Goal: Register for event/course

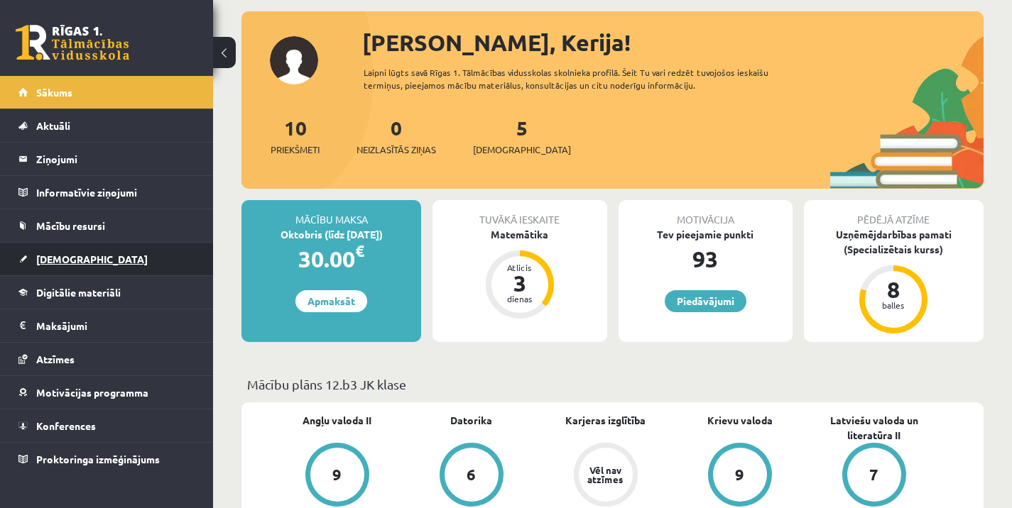
scroll to position [63, 0]
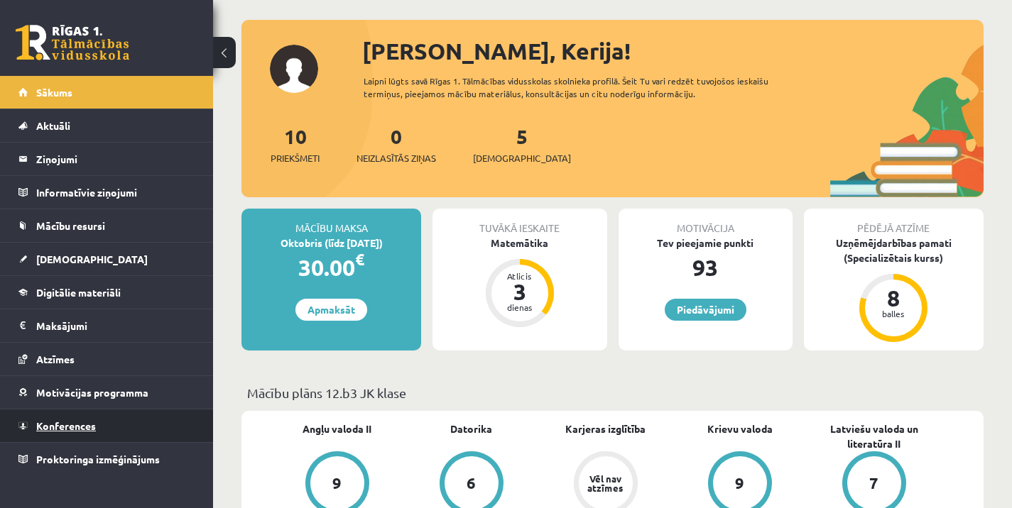
click at [89, 430] on span "Konferences" at bounding box center [66, 426] width 60 height 13
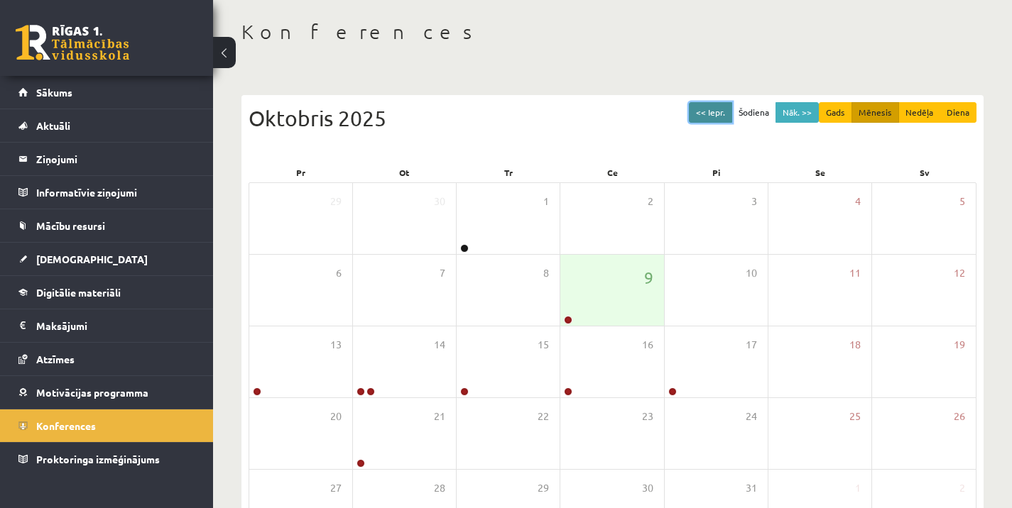
click at [709, 114] on button "<< Iepr." at bounding box center [710, 112] width 43 height 21
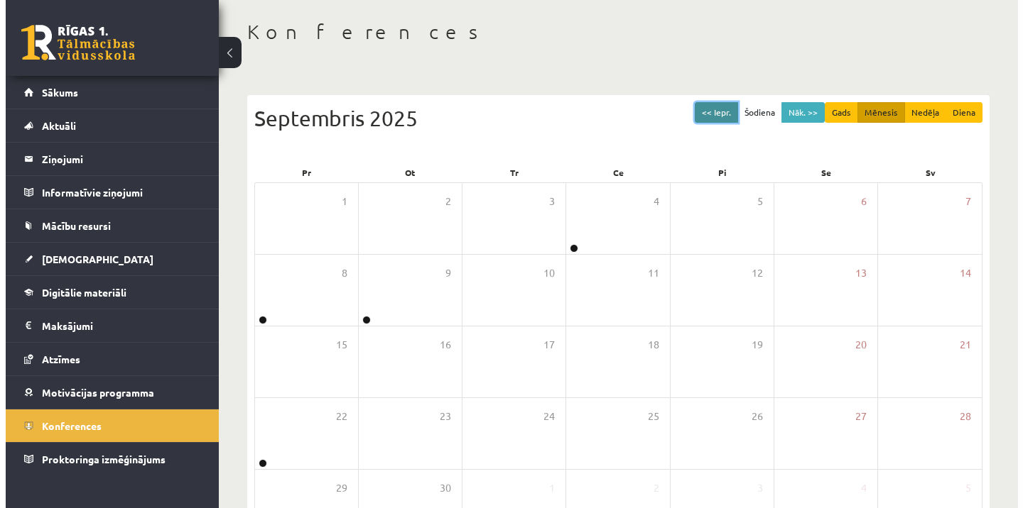
scroll to position [170, 0]
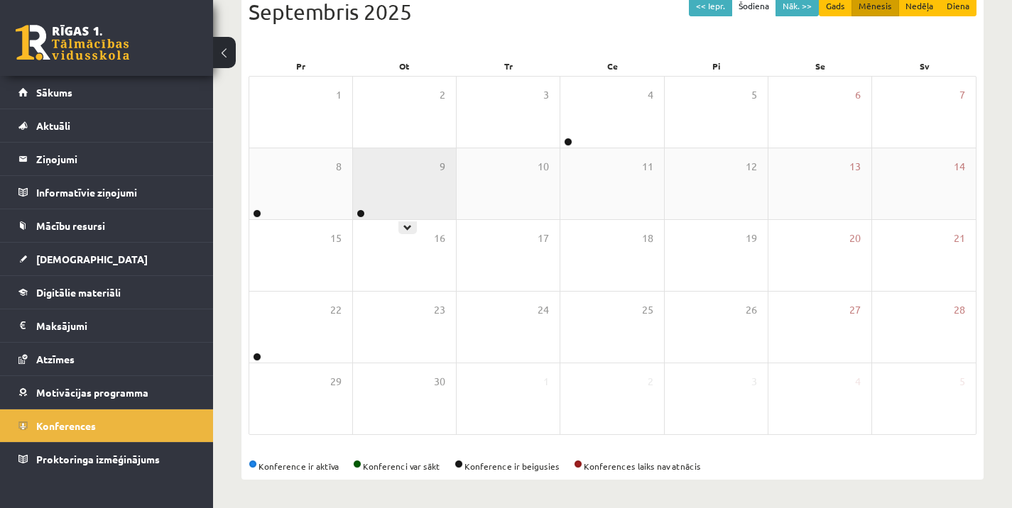
click at [421, 173] on div "9" at bounding box center [404, 183] width 103 height 71
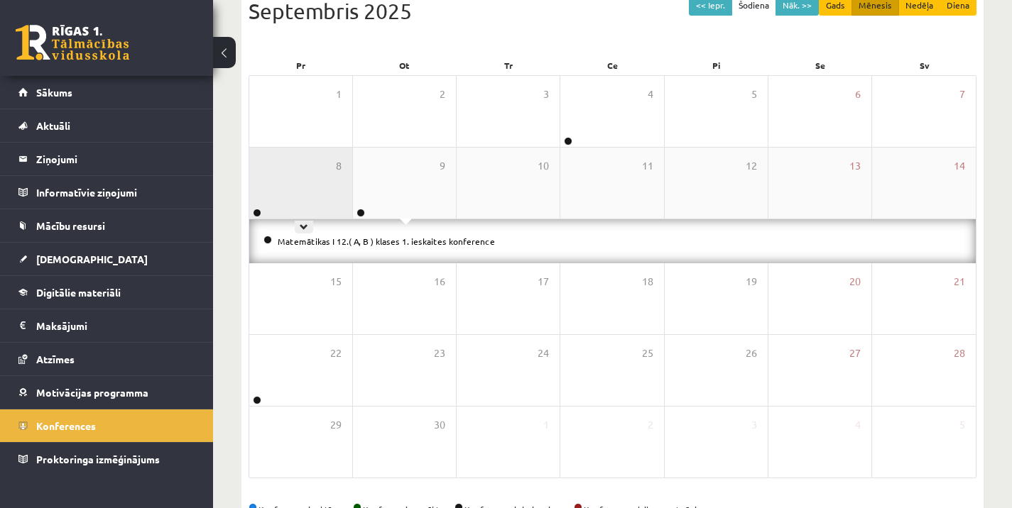
click at [312, 167] on div "8" at bounding box center [300, 183] width 103 height 71
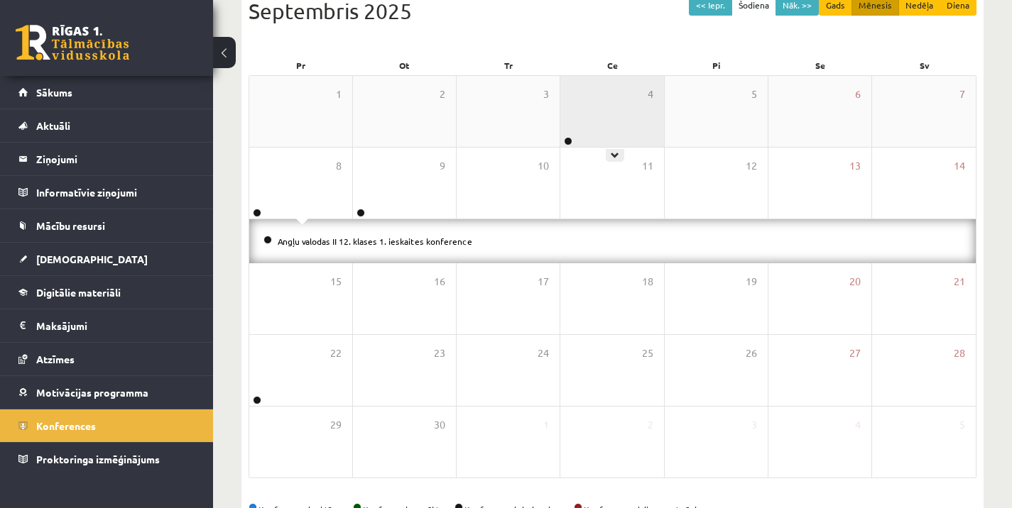
click at [608, 139] on div "4" at bounding box center [611, 111] width 103 height 71
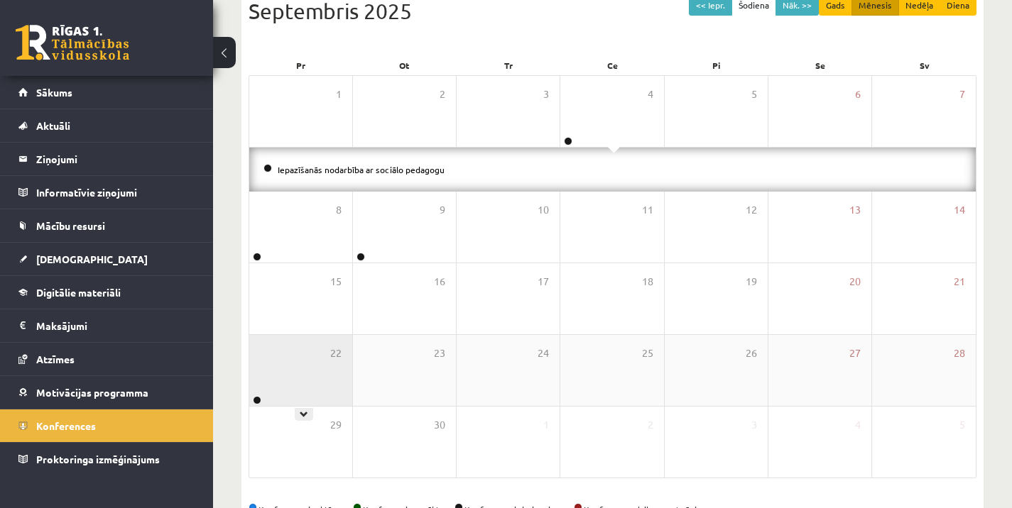
click at [295, 391] on div "22" at bounding box center [300, 370] width 103 height 71
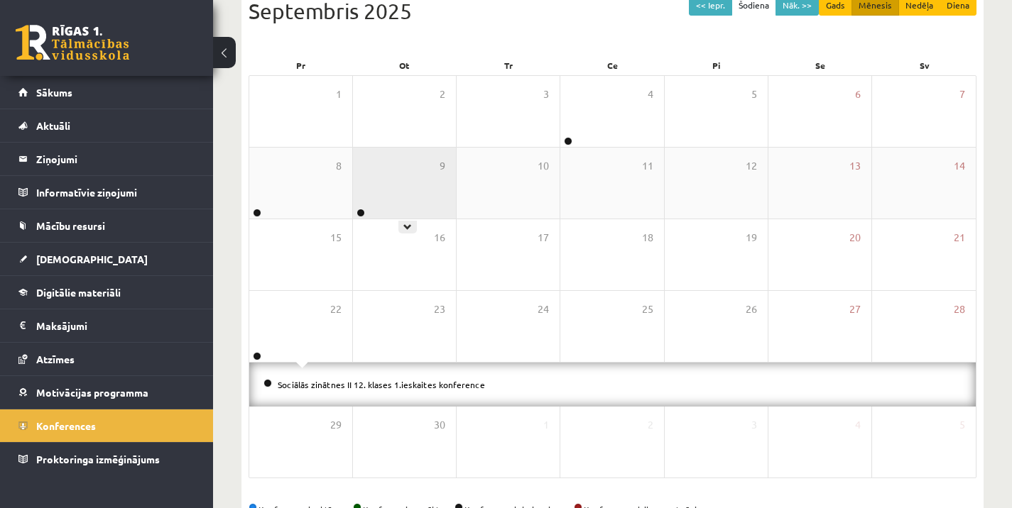
click at [401, 156] on div "9" at bounding box center [404, 183] width 103 height 71
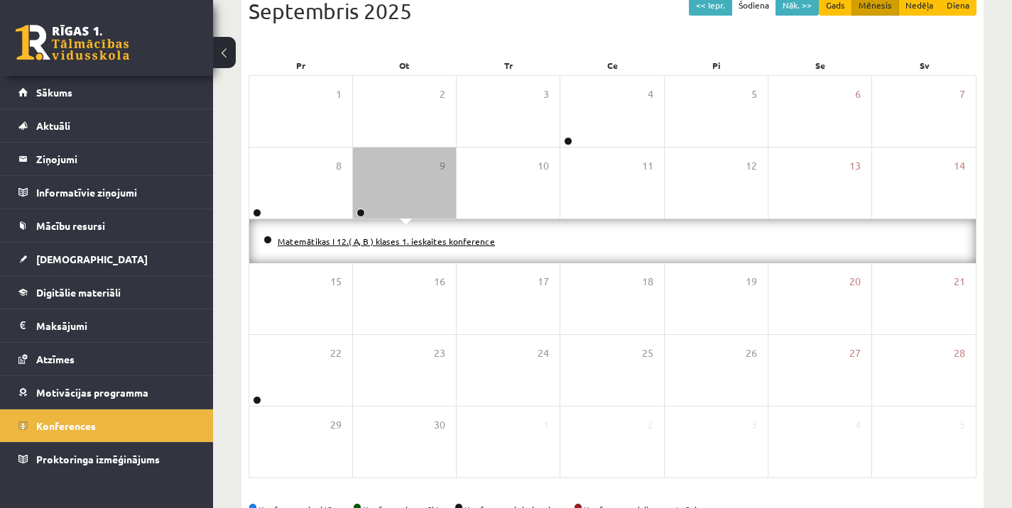
click at [375, 244] on link "Matemātikas I 12.( A, B ) klases 1. ieskaites konference" at bounding box center [386, 241] width 217 height 11
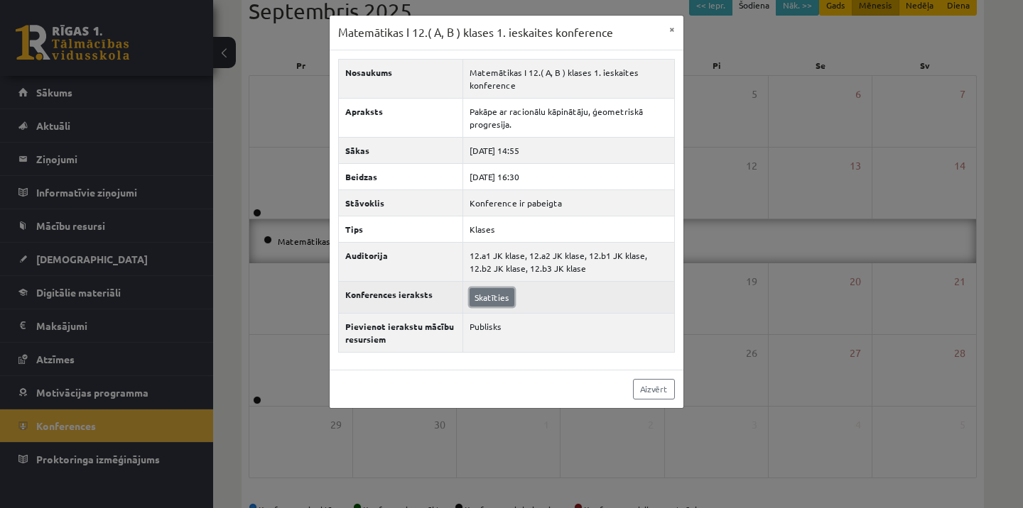
click at [503, 299] on link "Skatīties" at bounding box center [491, 297] width 45 height 18
